Goal: Task Accomplishment & Management: Complete application form

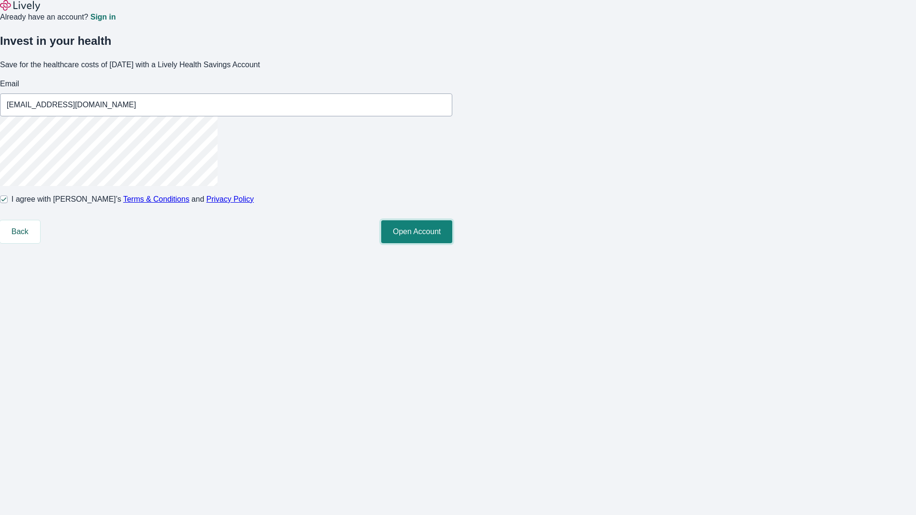
click at [452, 243] on button "Open Account" at bounding box center [416, 231] width 71 height 23
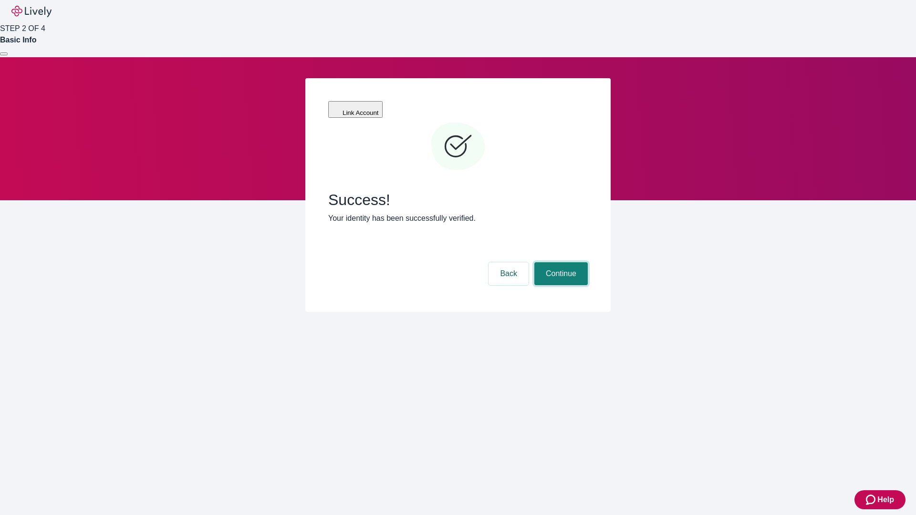
click at [560, 262] on button "Continue" at bounding box center [560, 273] width 53 height 23
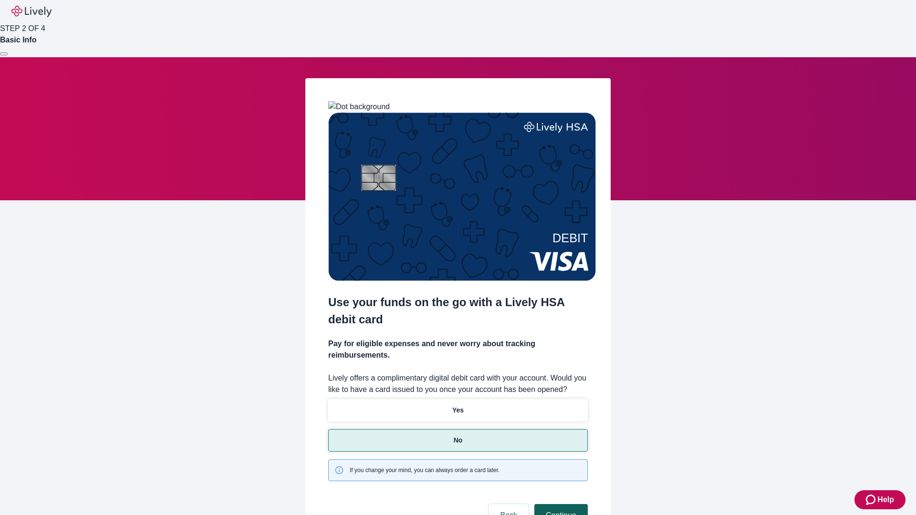
click at [560, 504] on button "Continue" at bounding box center [560, 515] width 53 height 23
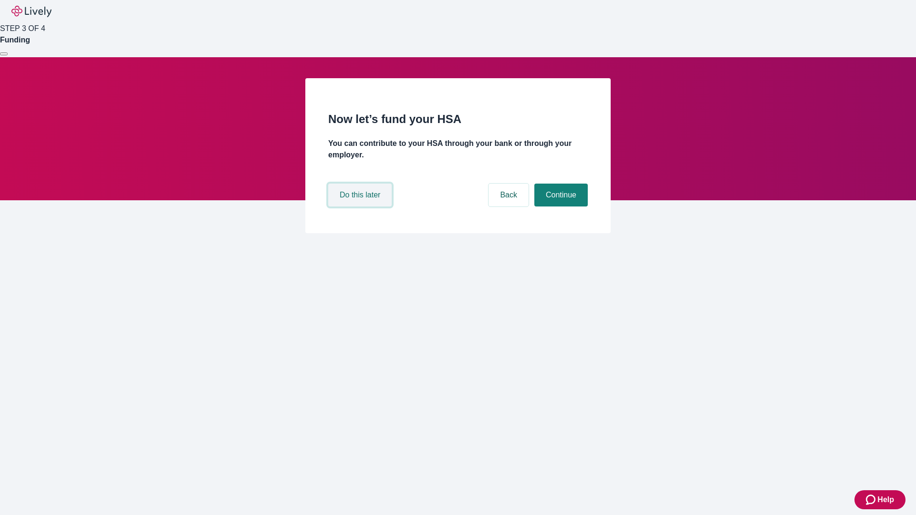
click at [361, 207] on button "Do this later" at bounding box center [359, 195] width 63 height 23
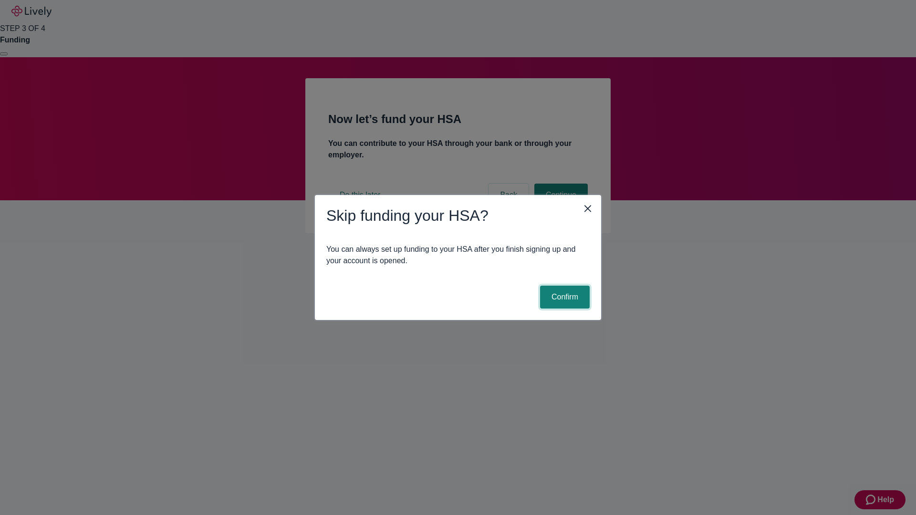
click at [563, 297] on button "Confirm" at bounding box center [565, 297] width 50 height 23
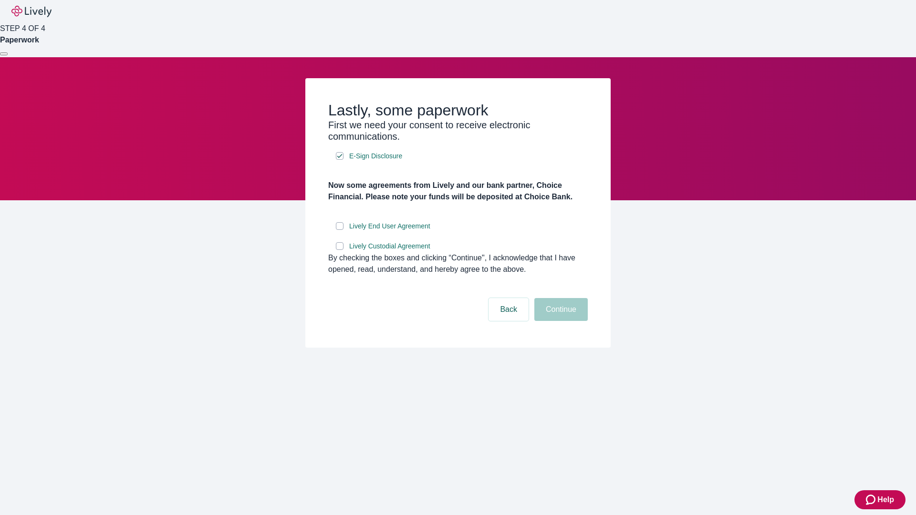
click at [340, 230] on input "Lively End User Agreement" at bounding box center [340, 226] width 8 height 8
checkbox input "true"
click at [340, 250] on input "Lively Custodial Agreement" at bounding box center [340, 246] width 8 height 8
checkbox input "true"
click at [560, 321] on button "Continue" at bounding box center [560, 309] width 53 height 23
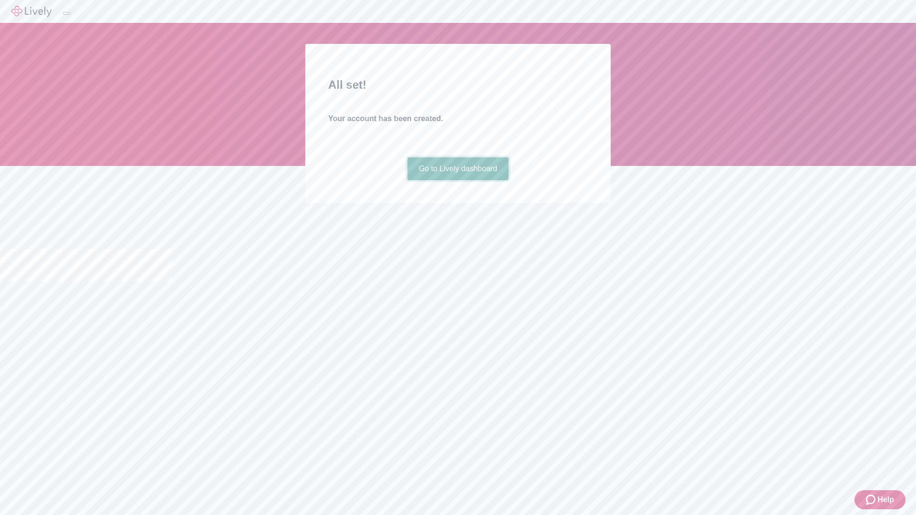
click at [457, 180] on link "Go to Lively dashboard" at bounding box center [458, 168] width 102 height 23
